Goal: Go to known website: Access a specific website the user already knows

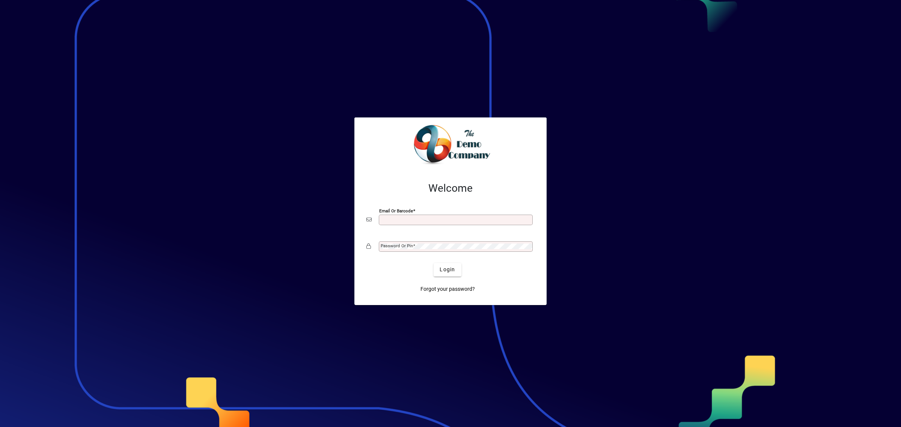
click at [390, 219] on input "Email or Barcode" at bounding box center [457, 220] width 152 height 6
type input "**********"
click at [427, 244] on div "Password or Pin" at bounding box center [456, 246] width 154 height 11
click at [446, 269] on span "Login" at bounding box center [447, 270] width 15 height 8
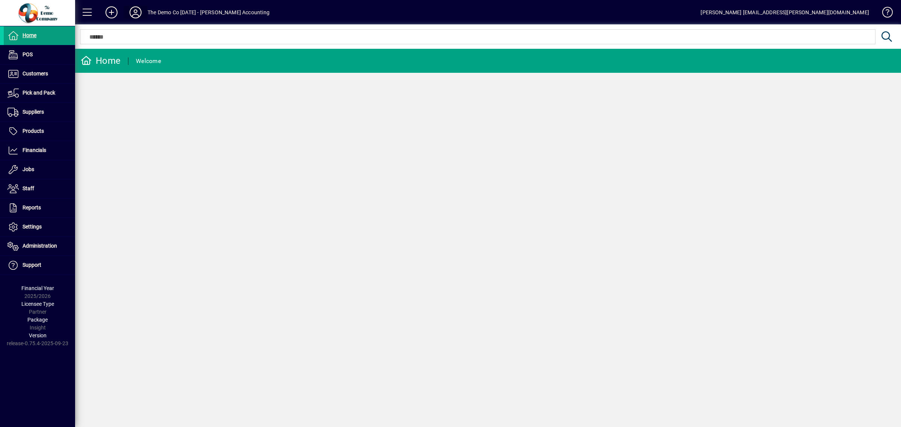
click at [133, 11] on icon at bounding box center [135, 12] width 15 height 12
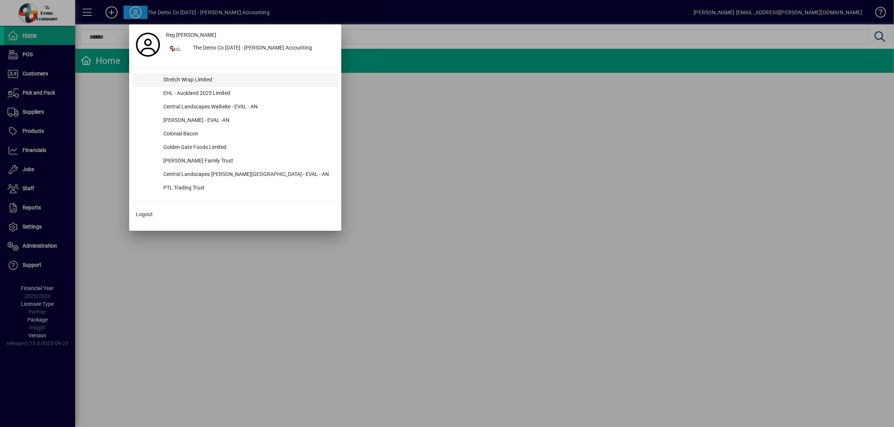
click at [200, 78] on div "Stretch Wrap Limited" at bounding box center [247, 81] width 180 height 14
